Goal: Transaction & Acquisition: Purchase product/service

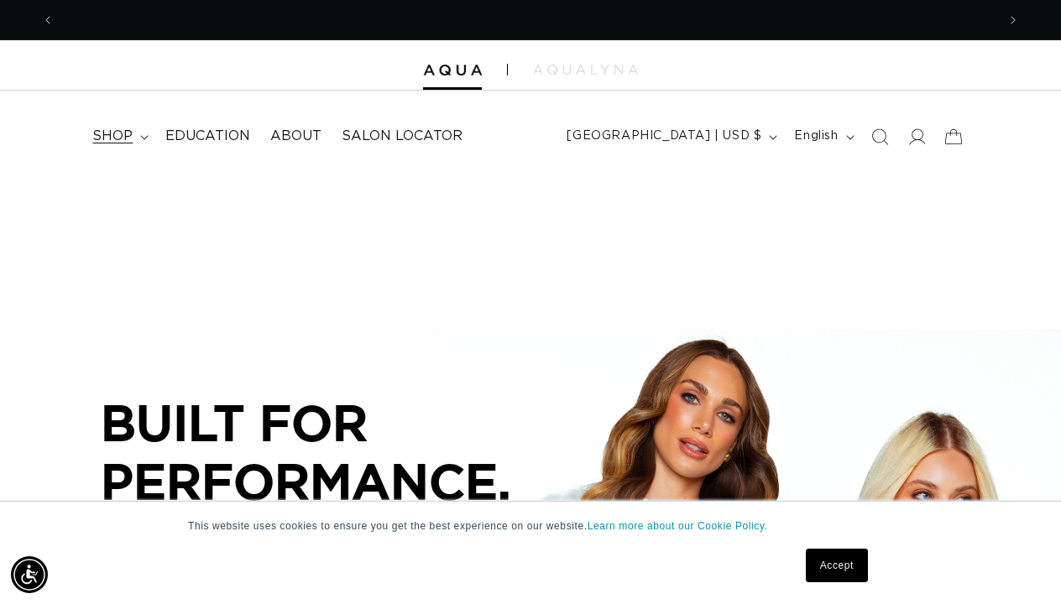
scroll to position [0, 942]
click at [141, 135] on icon at bounding box center [144, 137] width 8 height 5
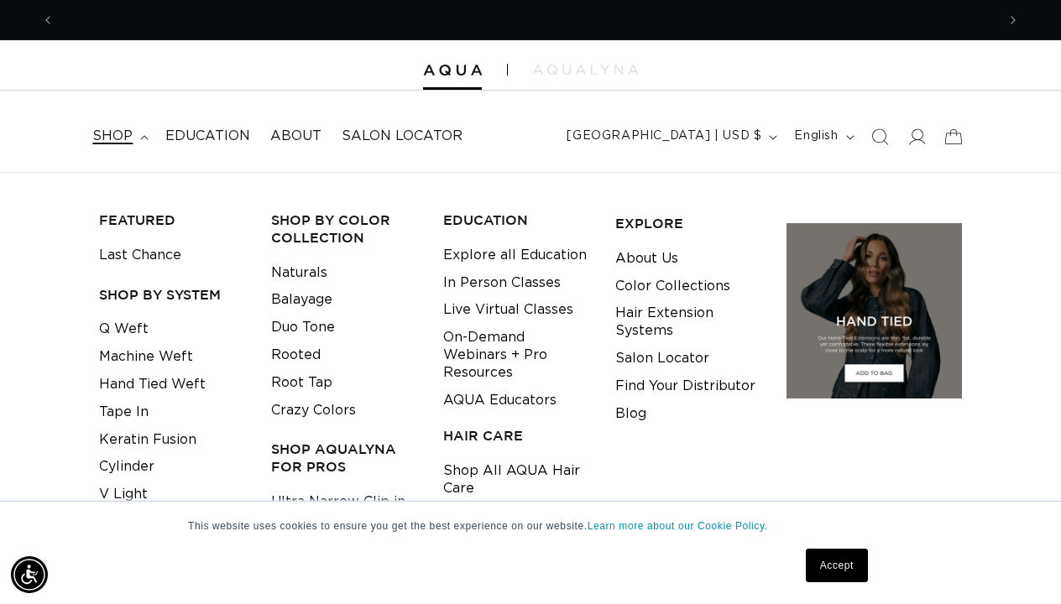
scroll to position [0, 0]
click at [124, 325] on link "Q Weft" at bounding box center [124, 330] width 50 height 28
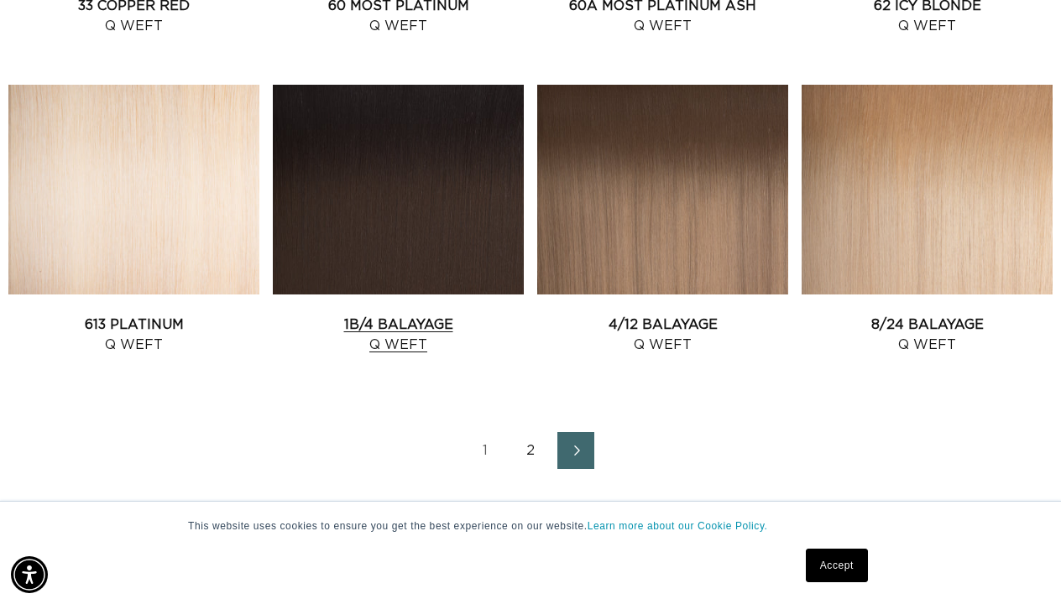
scroll to position [0, 942]
click at [534, 462] on link "2" at bounding box center [530, 450] width 37 height 37
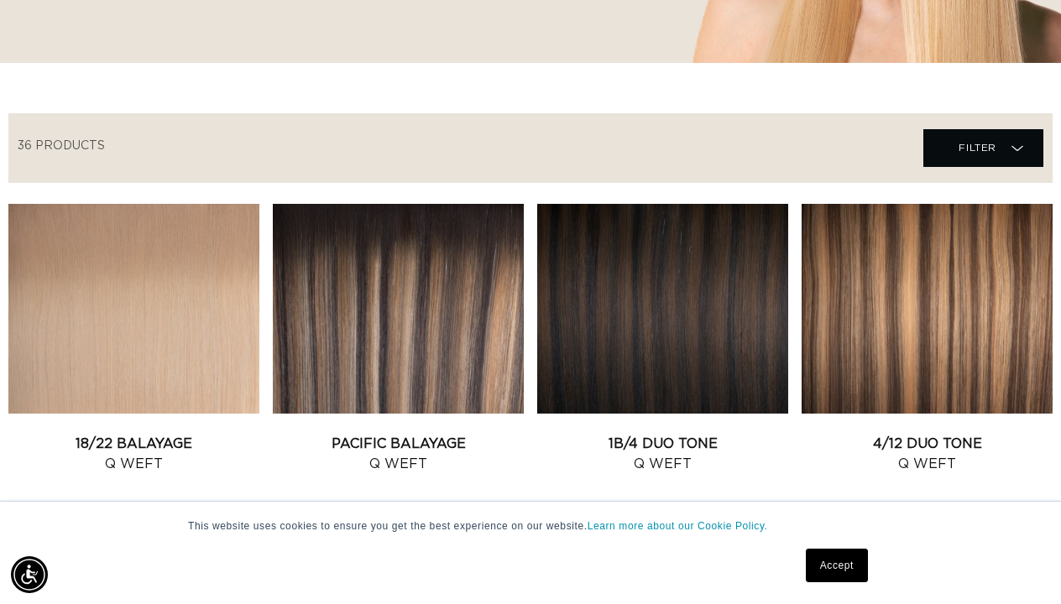
scroll to position [486, 0]
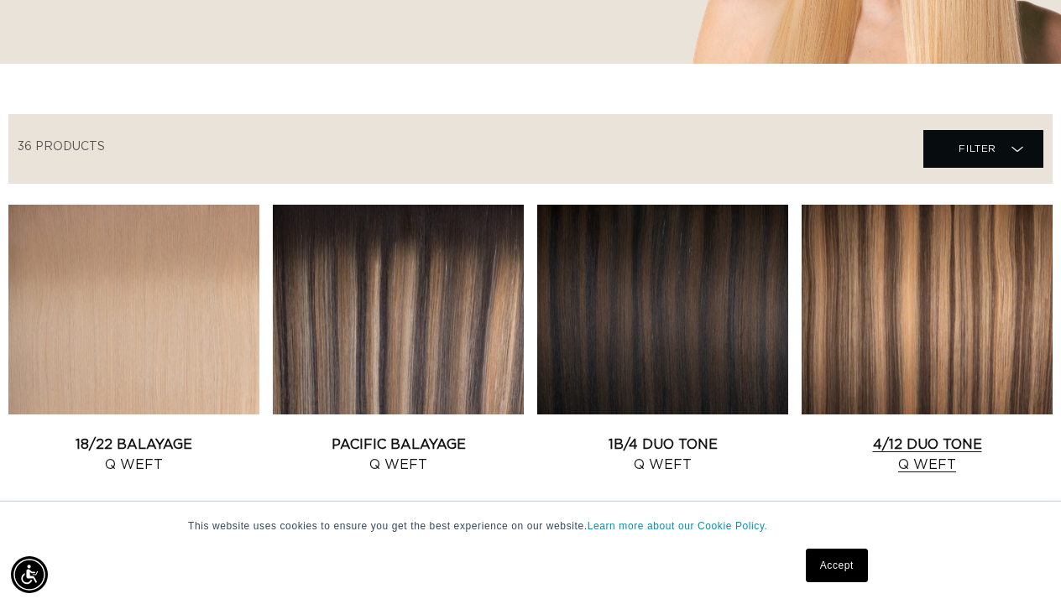
click at [957, 435] on link "4/12 Duo Tone Q Weft" at bounding box center [926, 455] width 251 height 40
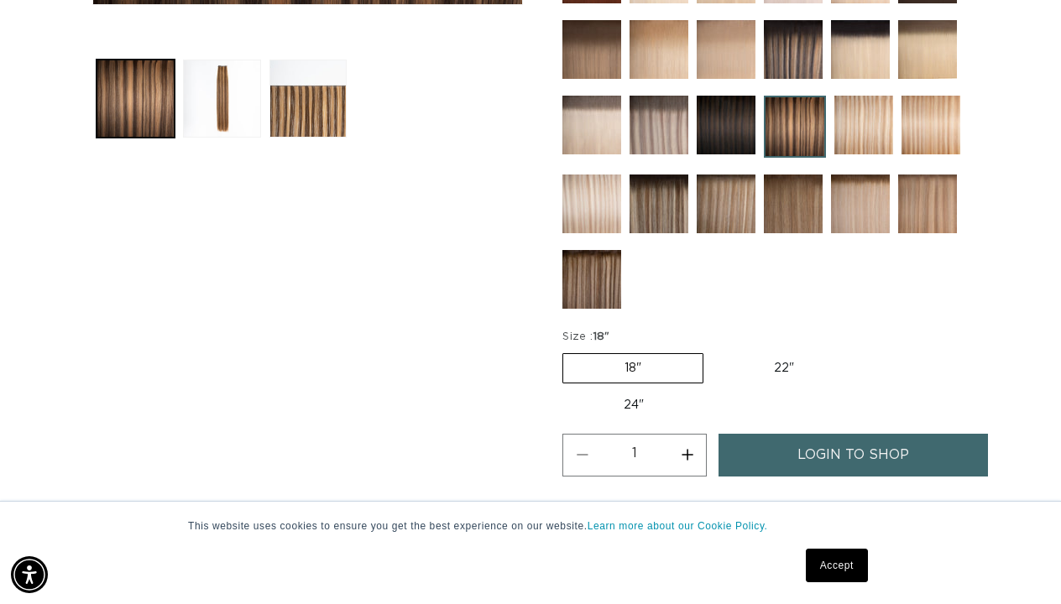
scroll to position [655, 0]
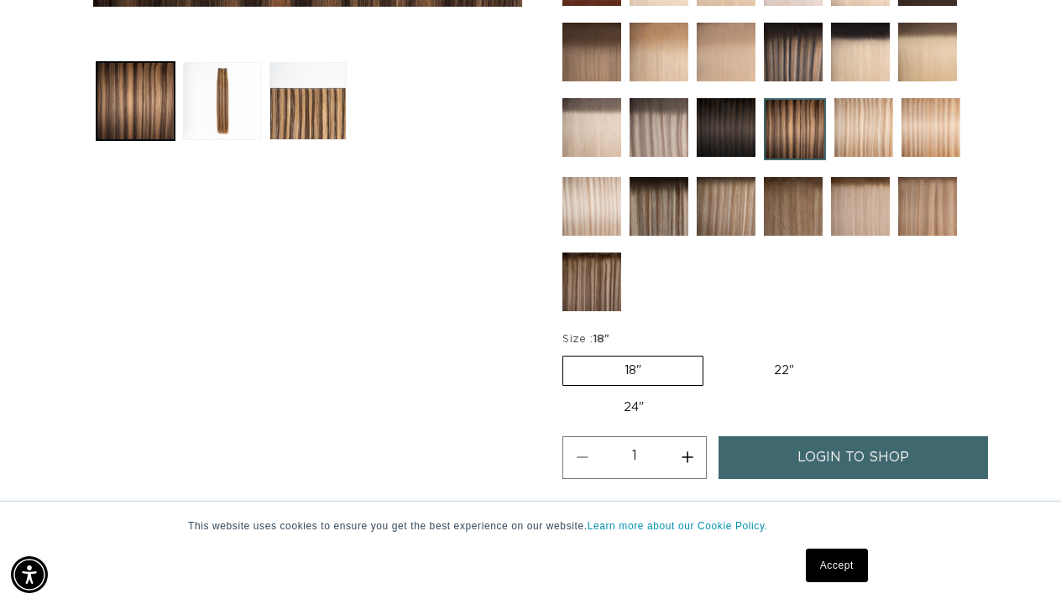
click at [781, 367] on label "22" Variant sold out or unavailable" at bounding box center [783, 371] width 143 height 29
click at [712, 353] on input "22" Variant sold out or unavailable" at bounding box center [712, 352] width 1 height 1
radio input "true"
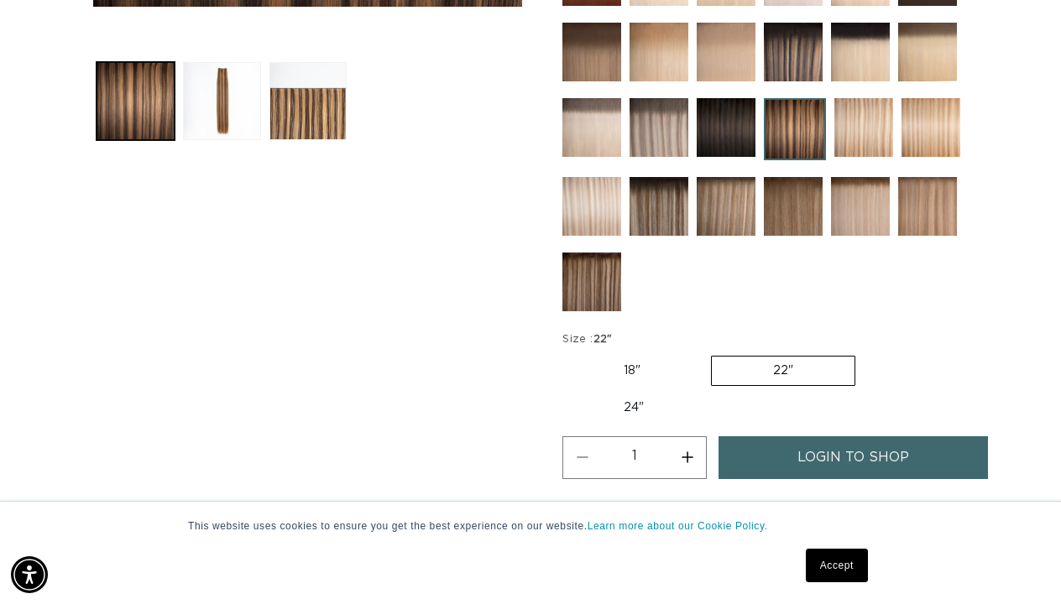
scroll to position [0, 1883]
click at [821, 567] on link "Accept" at bounding box center [837, 566] width 62 height 34
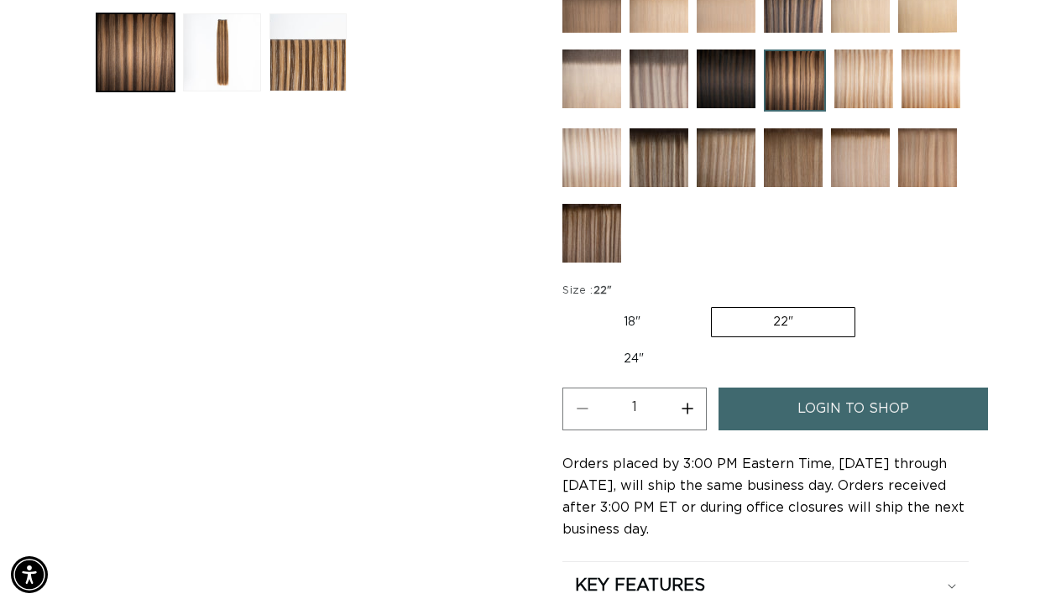
click at [587, 222] on img at bounding box center [591, 233] width 59 height 59
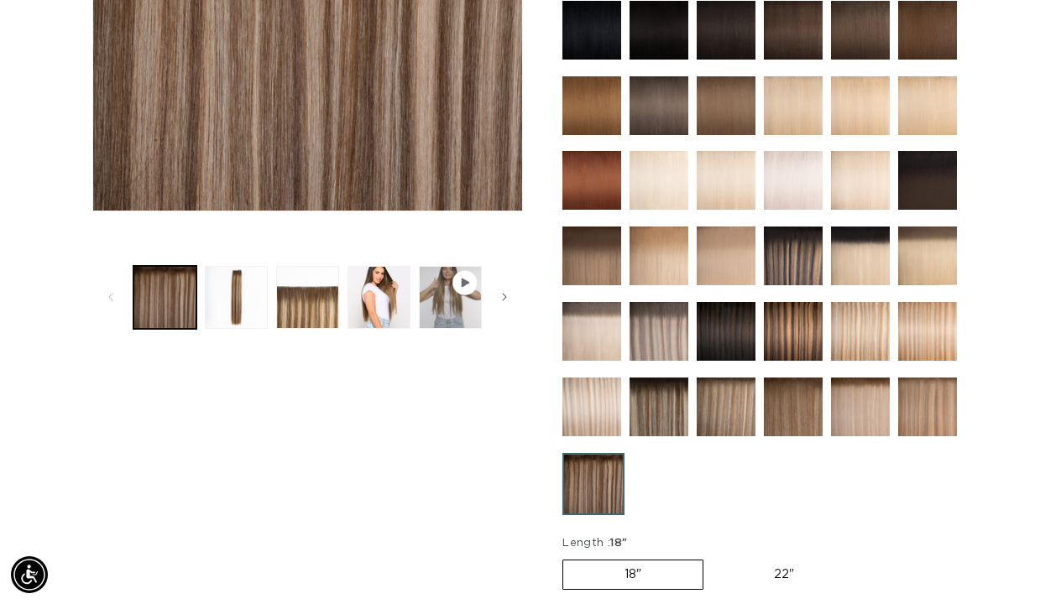
scroll to position [0, 1883]
click at [777, 565] on label "22" Variant sold out or unavailable" at bounding box center [783, 575] width 143 height 29
click at [712, 557] on input "22" Variant sold out or unavailable" at bounding box center [712, 556] width 1 height 1
radio input "true"
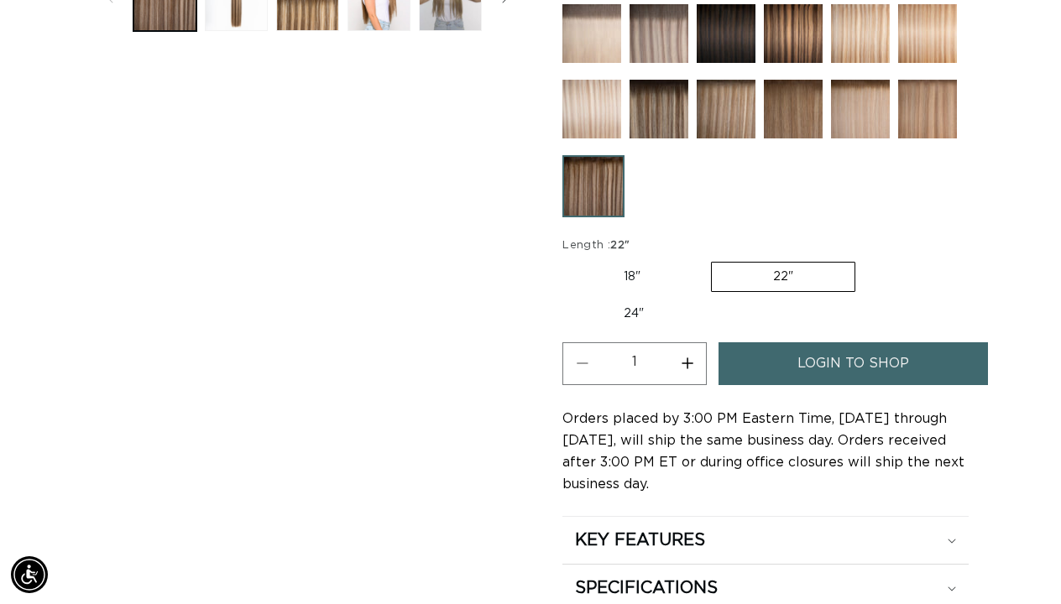
scroll to position [0, 0]
click at [816, 357] on span "login to shop" at bounding box center [853, 363] width 112 height 43
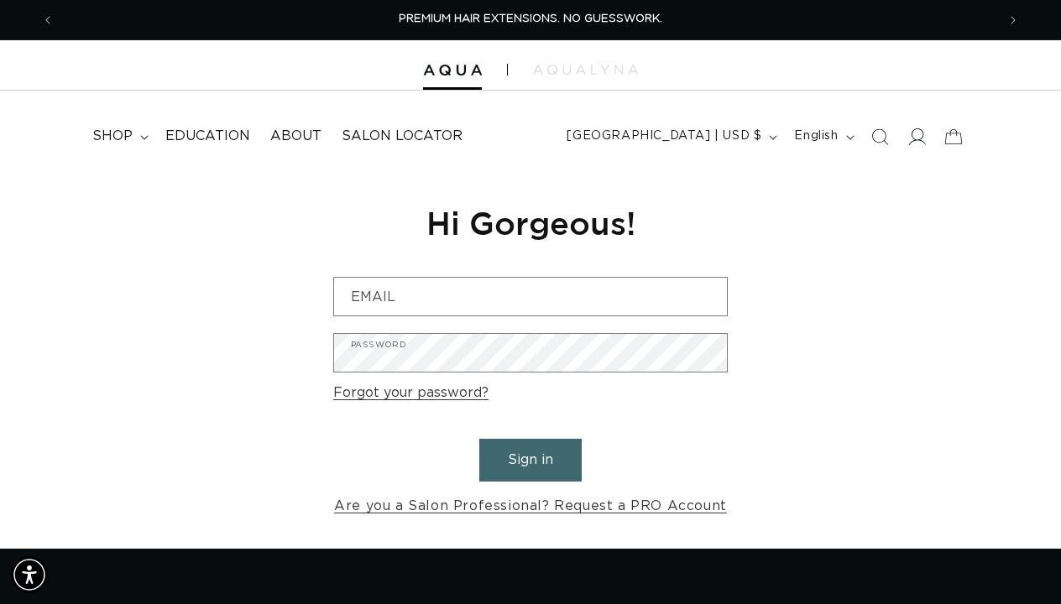
click at [919, 133] on icon at bounding box center [916, 137] width 18 height 18
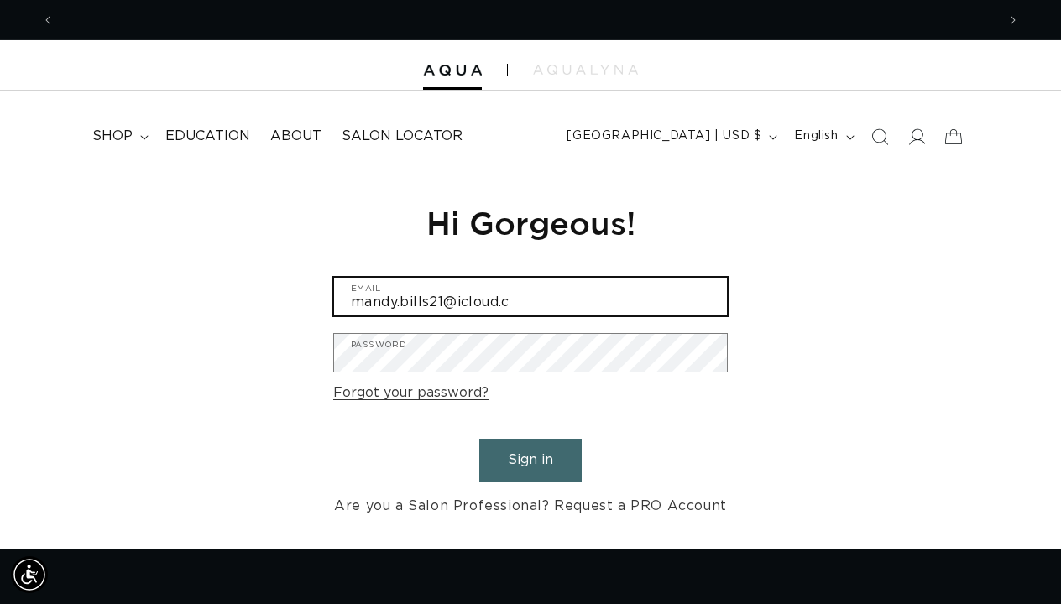
scroll to position [0, 1883]
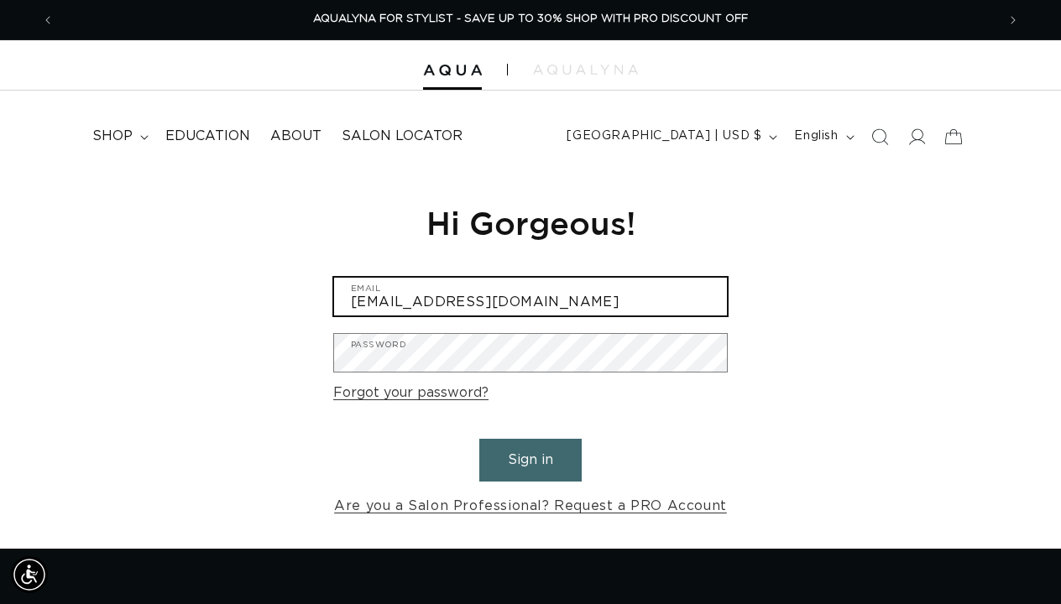
type input "mandy.bills21@icloud.com"
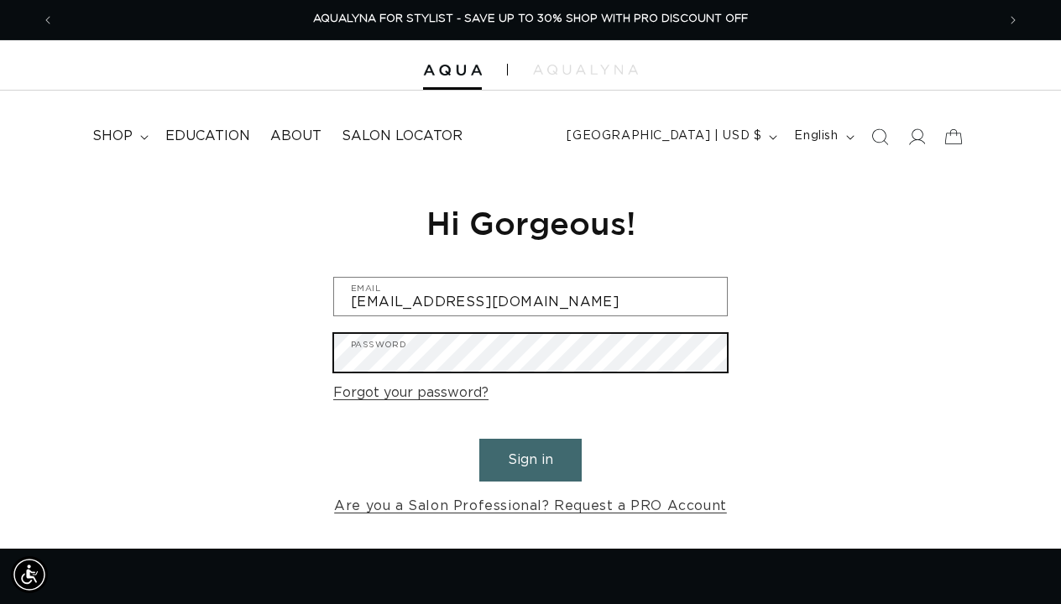
click at [530, 457] on button "Sign in" at bounding box center [530, 460] width 102 height 43
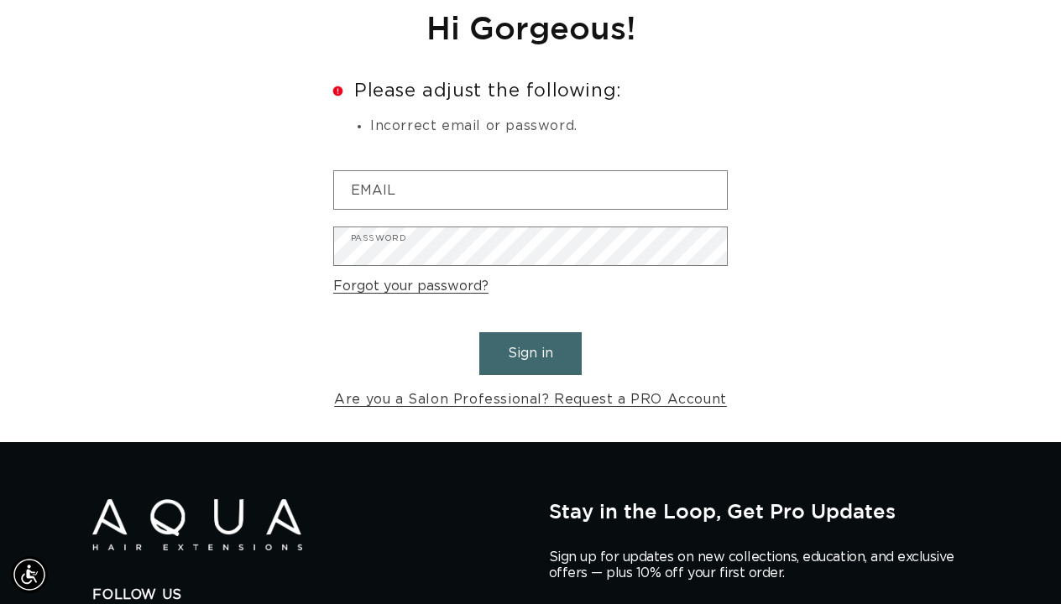
scroll to position [0, 1883]
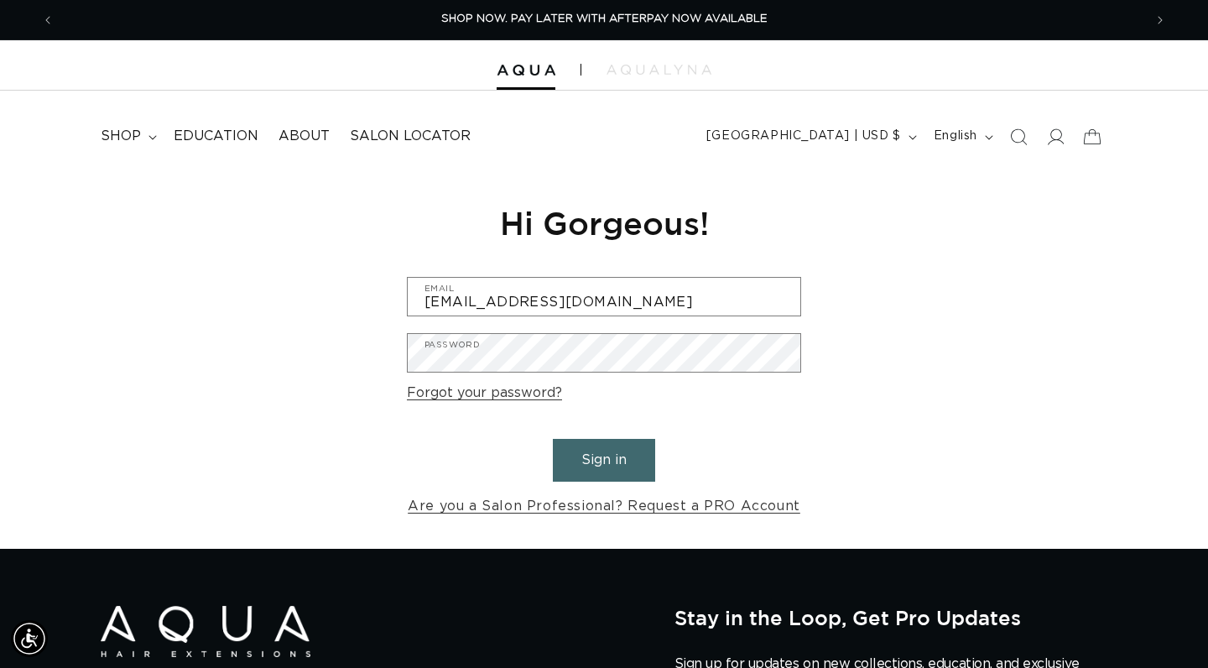
scroll to position [0, 2178]
